Goal: Find specific page/section: Find specific page/section

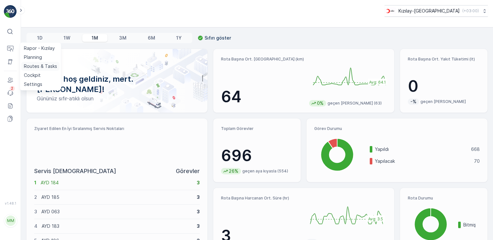
click at [42, 67] on p "Routes & Tasks" at bounding box center [40, 66] width 33 height 6
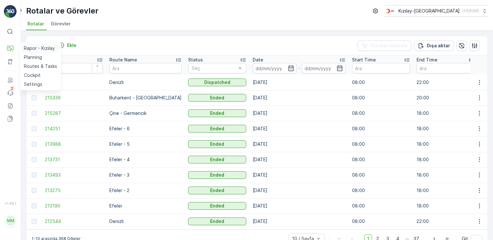
click at [28, 48] on p "Rapor - Kızılay" at bounding box center [39, 48] width 31 height 6
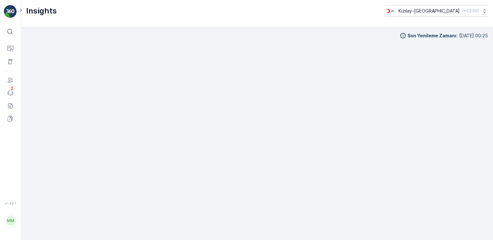
click at [12, 16] on img at bounding box center [10, 11] width 13 height 13
